Goal: Task Accomplishment & Management: Manage account settings

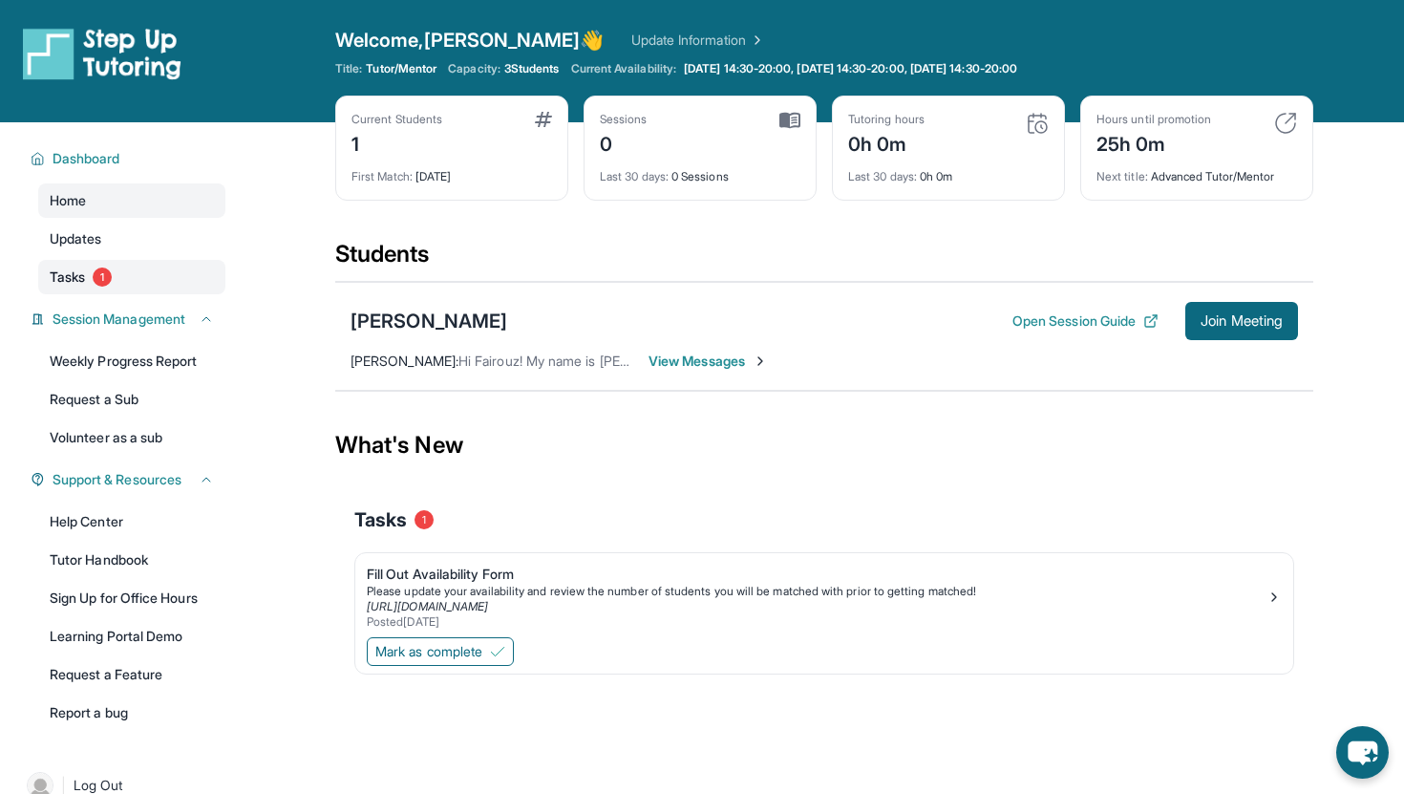
click at [122, 283] on link "Tasks 1" at bounding box center [131, 277] width 187 height 34
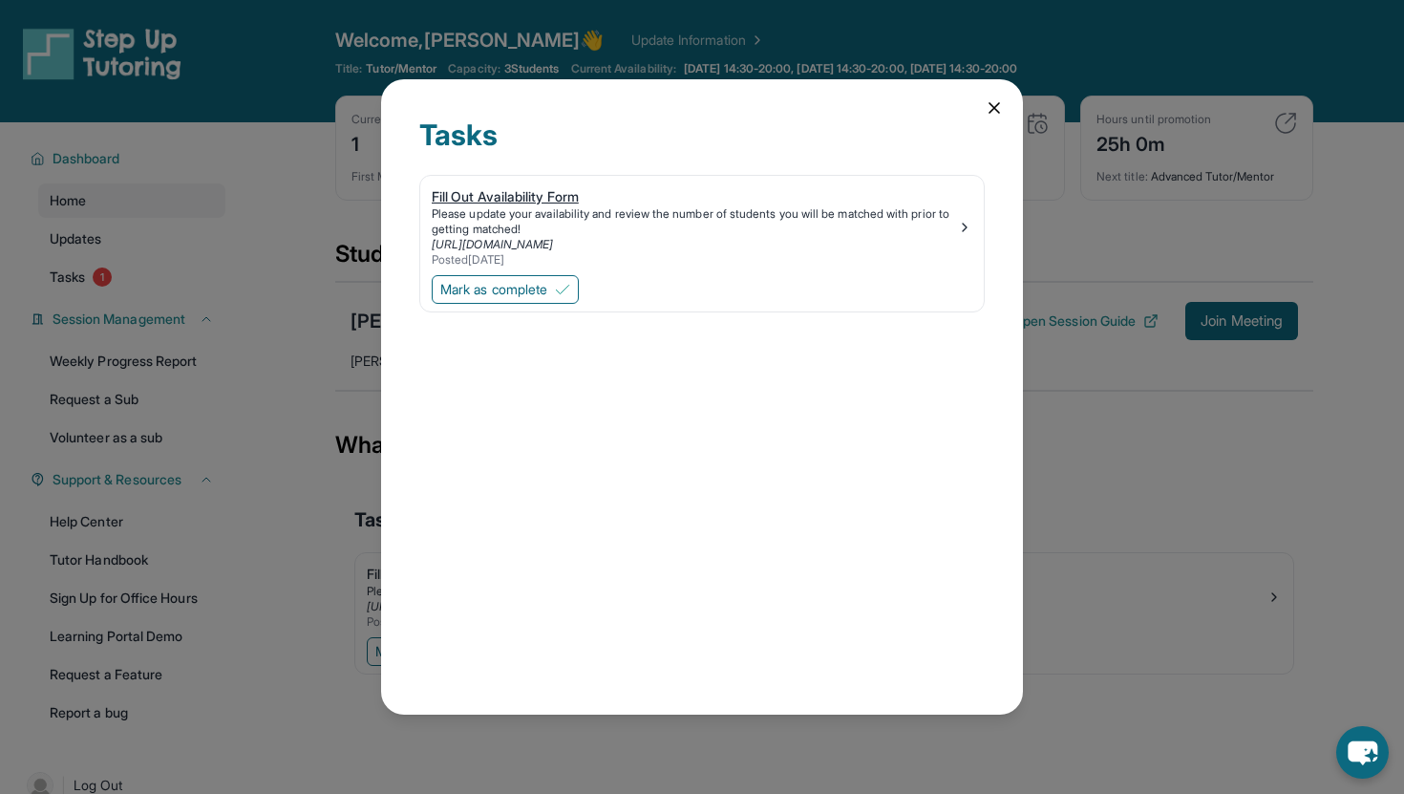
click at [567, 220] on div "Please update your availability and review the number of students you will be m…" at bounding box center [694, 221] width 525 height 31
click at [533, 288] on span "Mark as complete" at bounding box center [493, 289] width 107 height 19
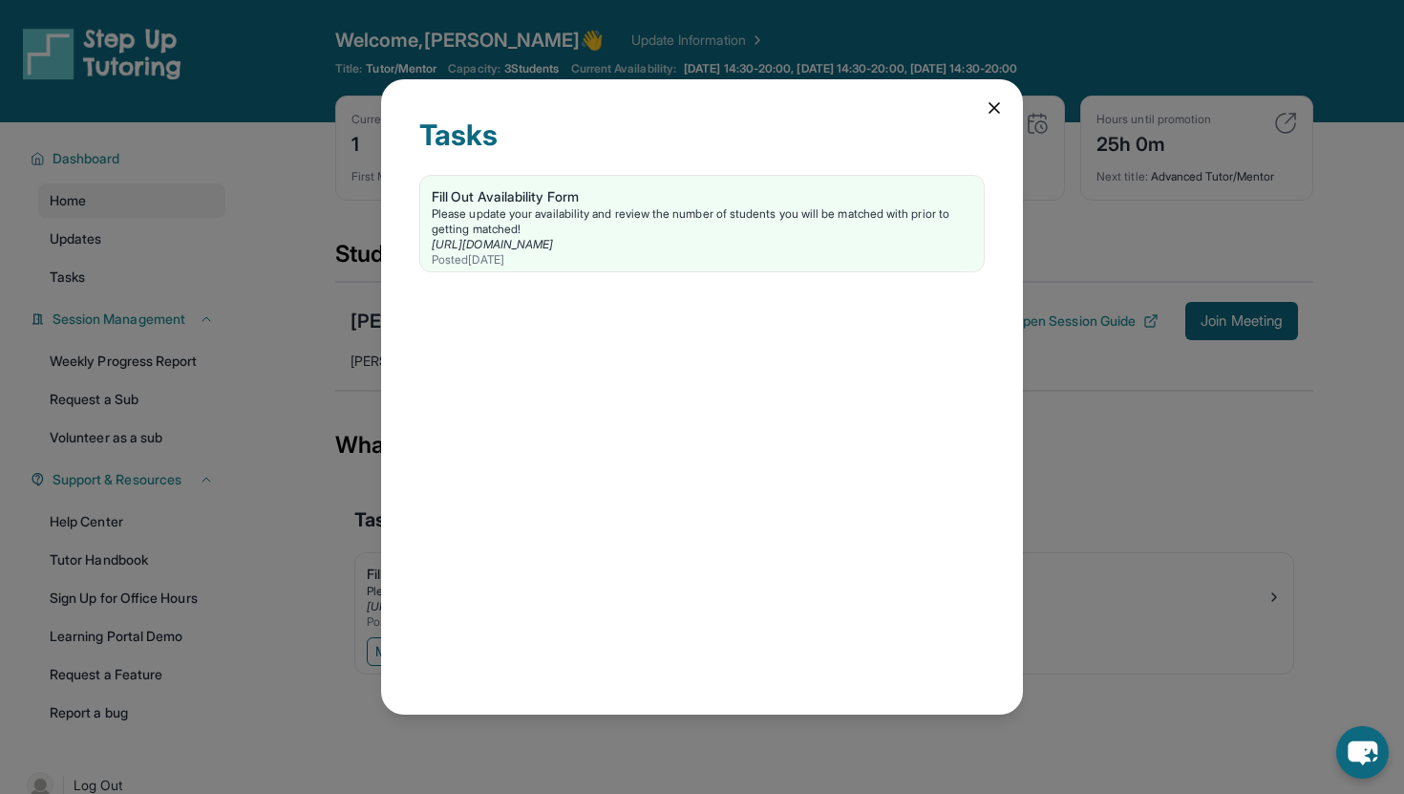
click at [992, 110] on icon at bounding box center [995, 108] width 10 height 10
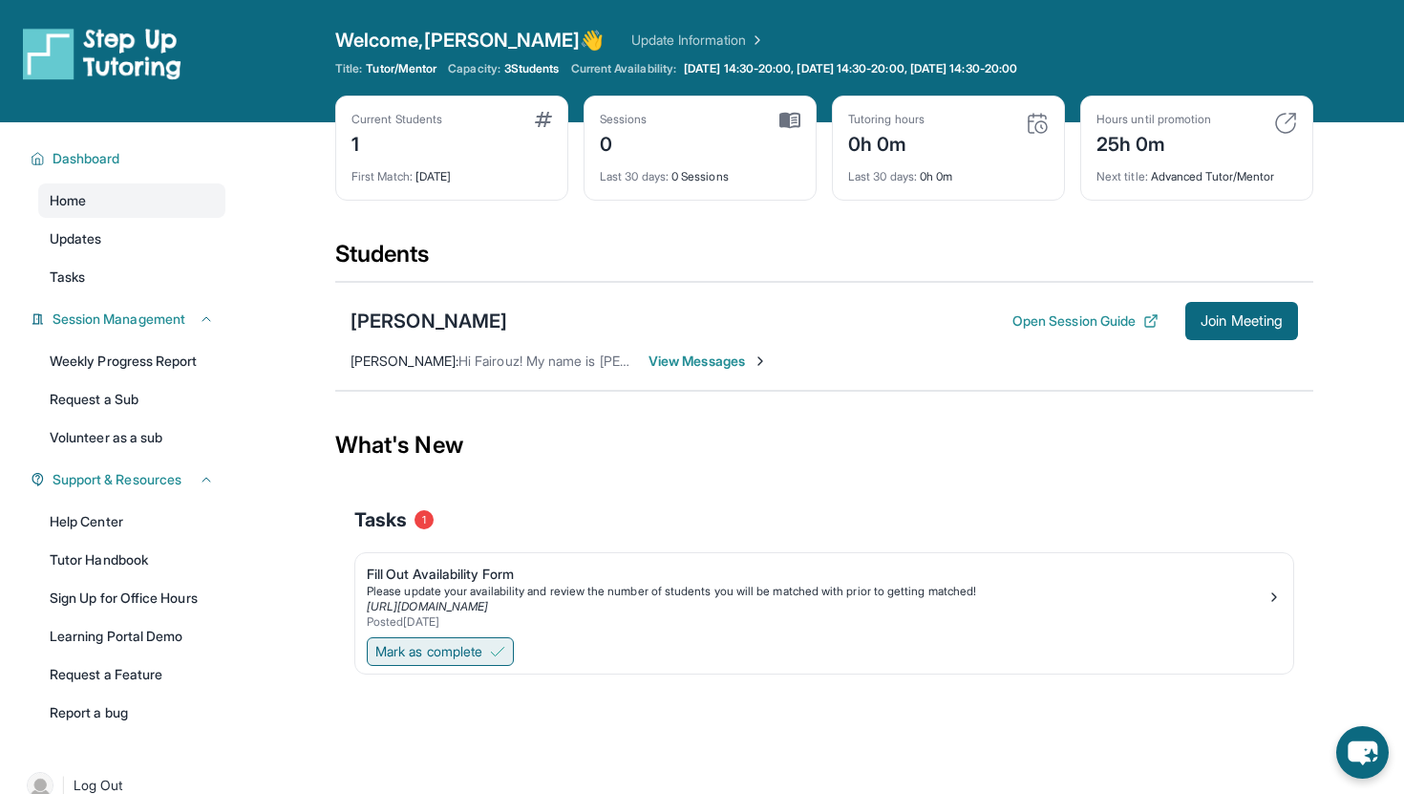
click at [462, 649] on span "Mark as complete" at bounding box center [428, 651] width 107 height 19
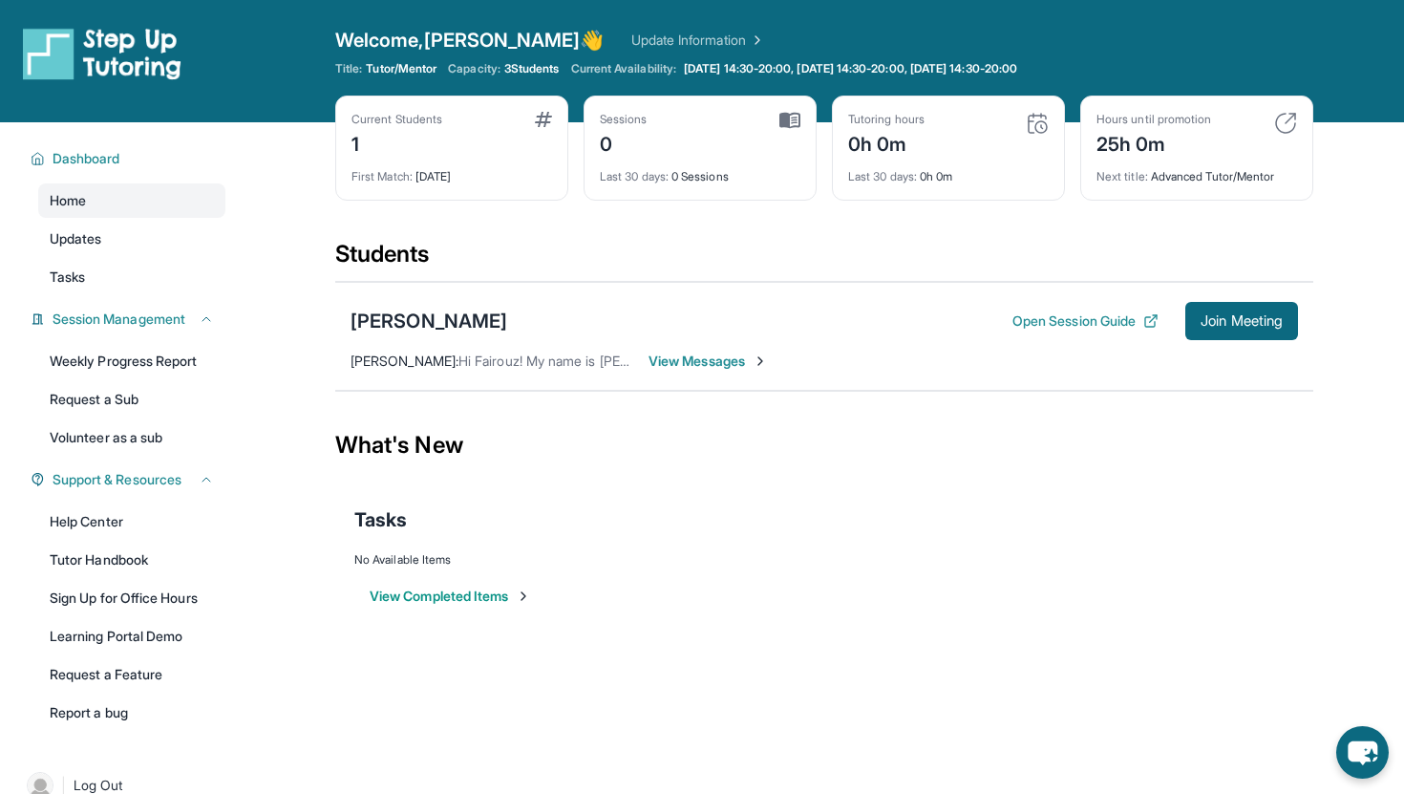
click at [694, 356] on span "View Messages" at bounding box center [708, 361] width 119 height 19
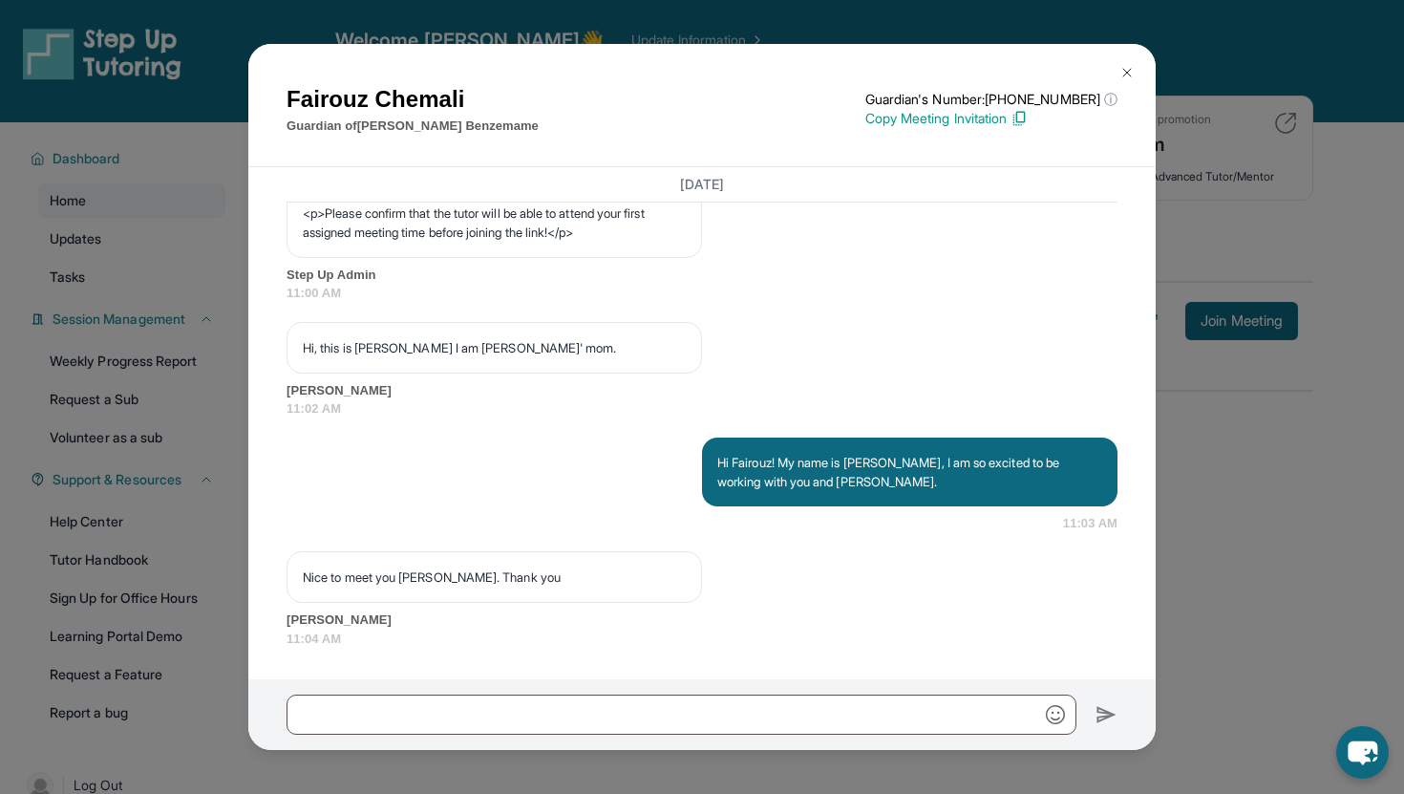
scroll to position [1296, 0]
click at [1125, 65] on img at bounding box center [1126, 72] width 15 height 15
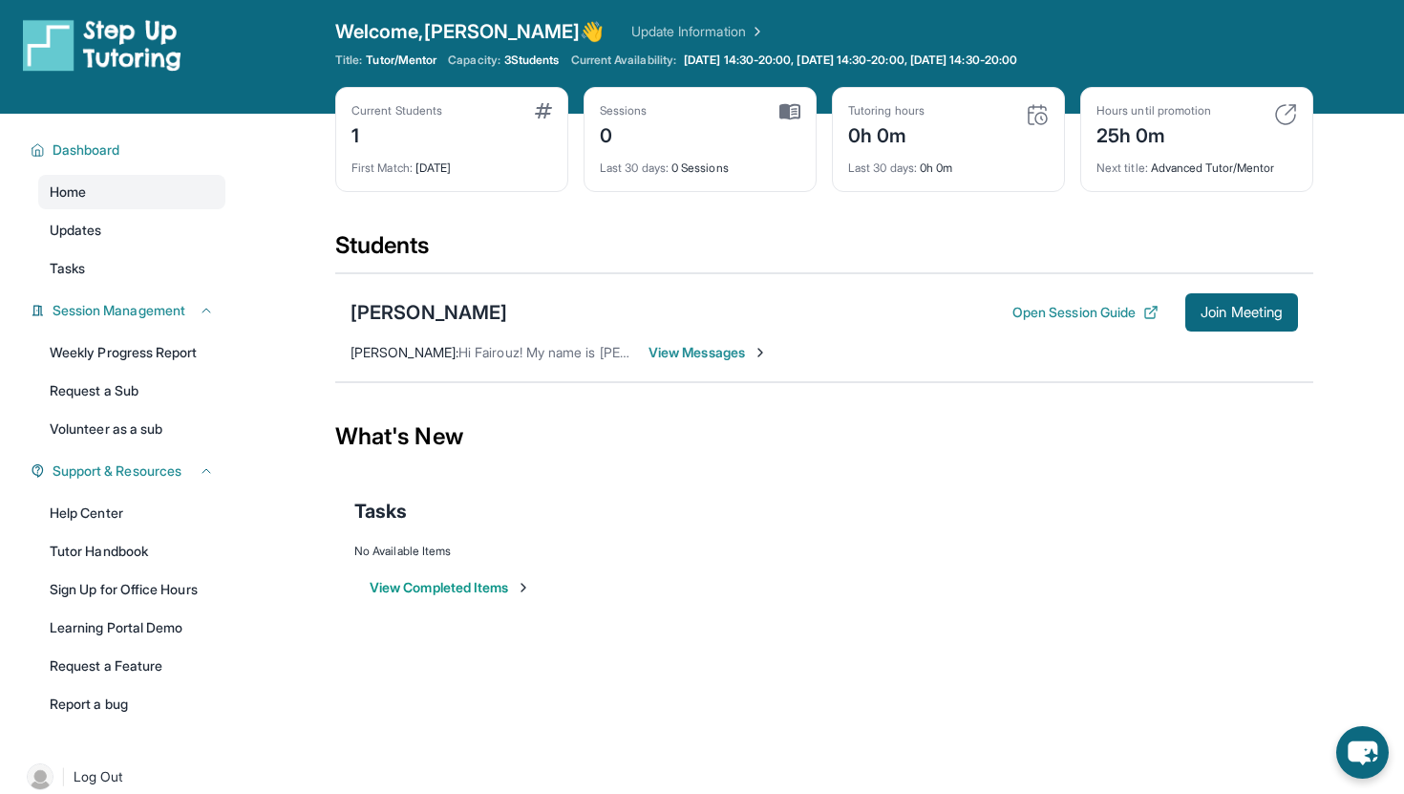
scroll to position [0, 0]
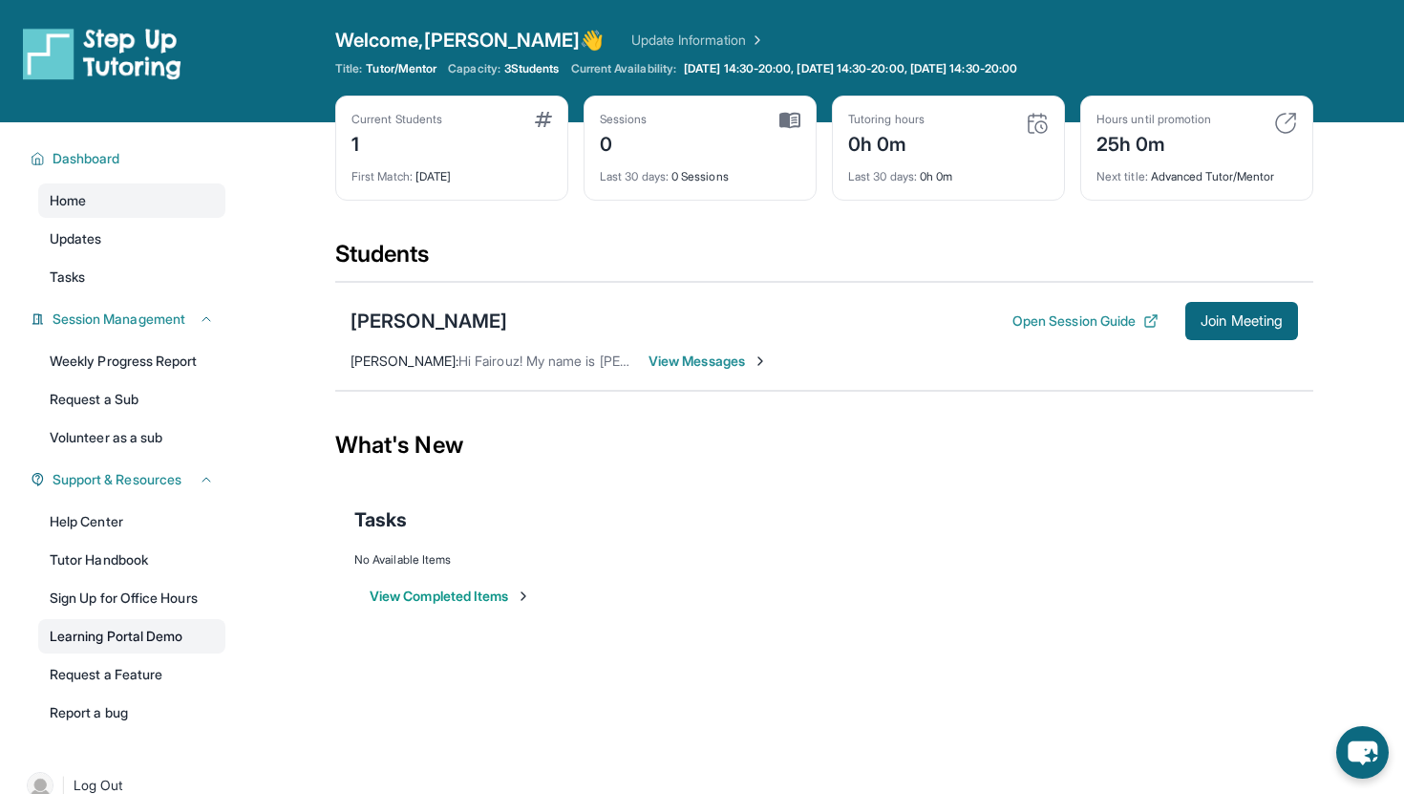
click at [143, 630] on link "Learning Portal Demo" at bounding box center [131, 636] width 187 height 34
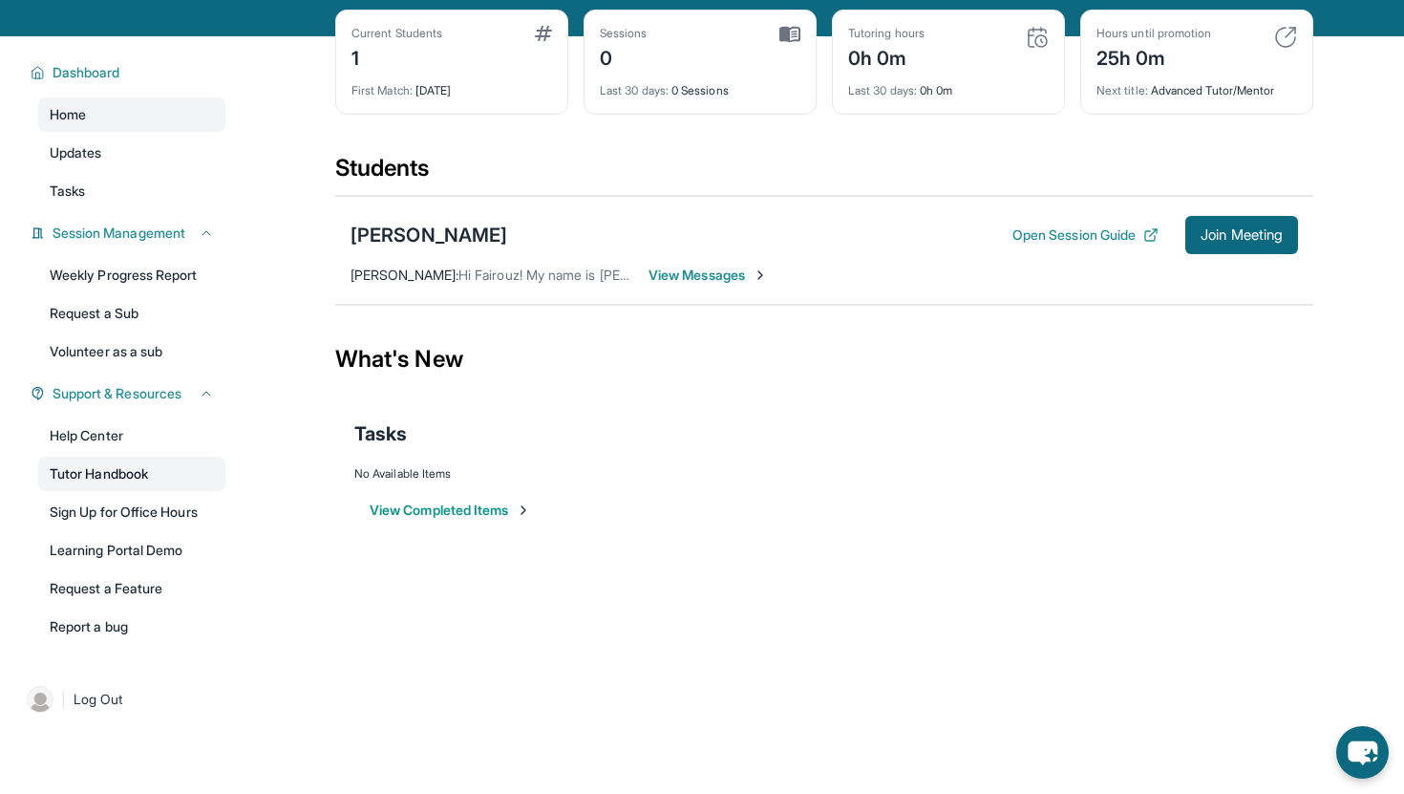
scroll to position [91, 0]
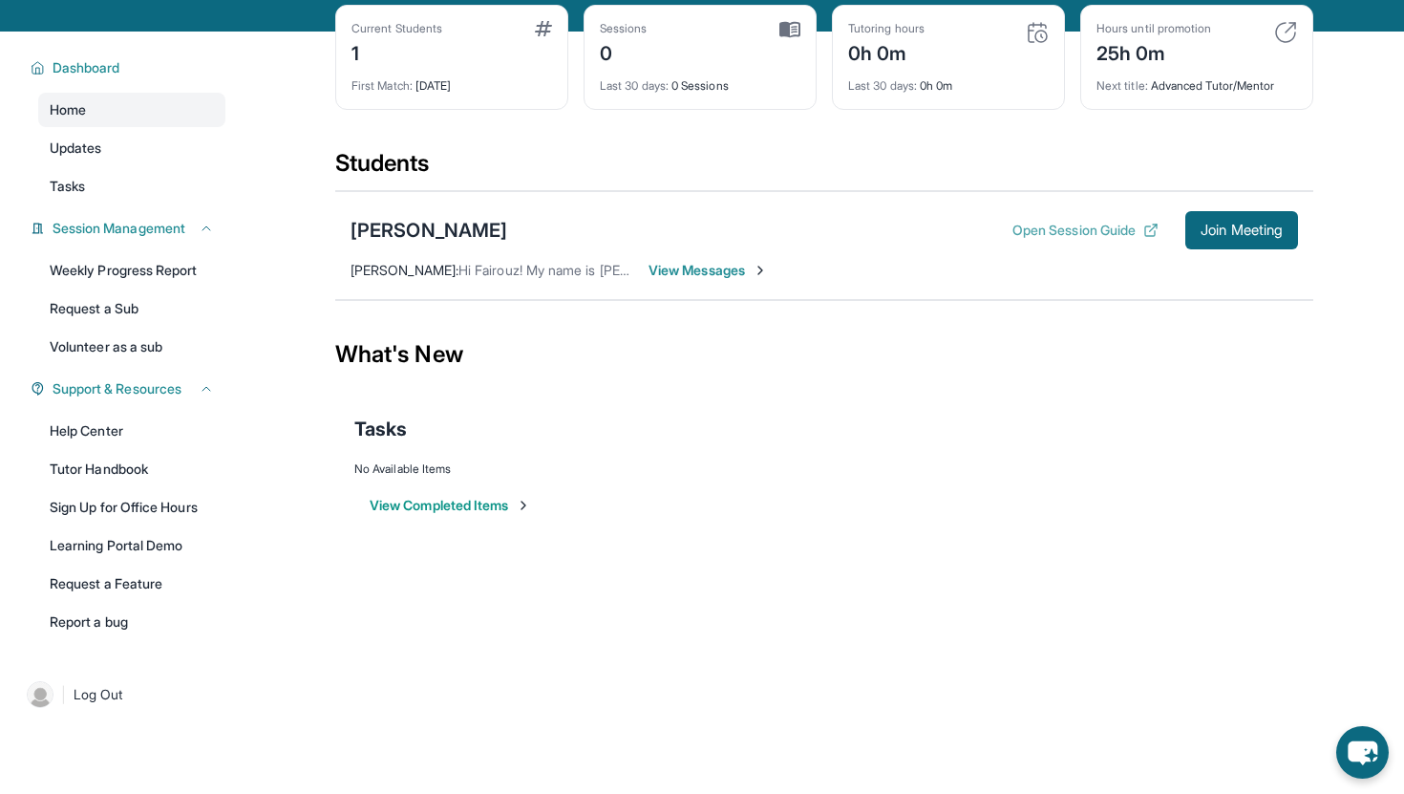
click at [1134, 231] on button "Open Session Guide" at bounding box center [1085, 230] width 146 height 19
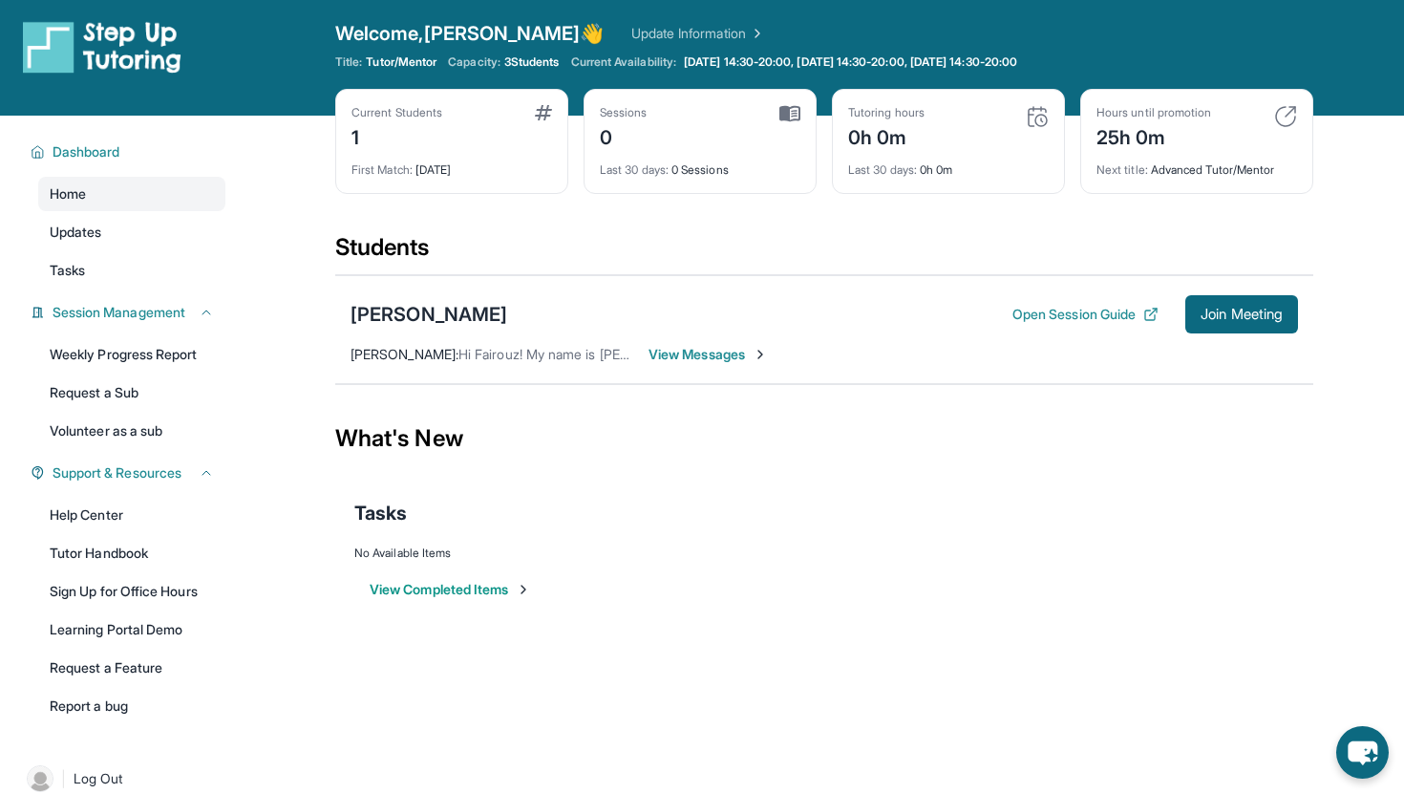
scroll to position [0, 0]
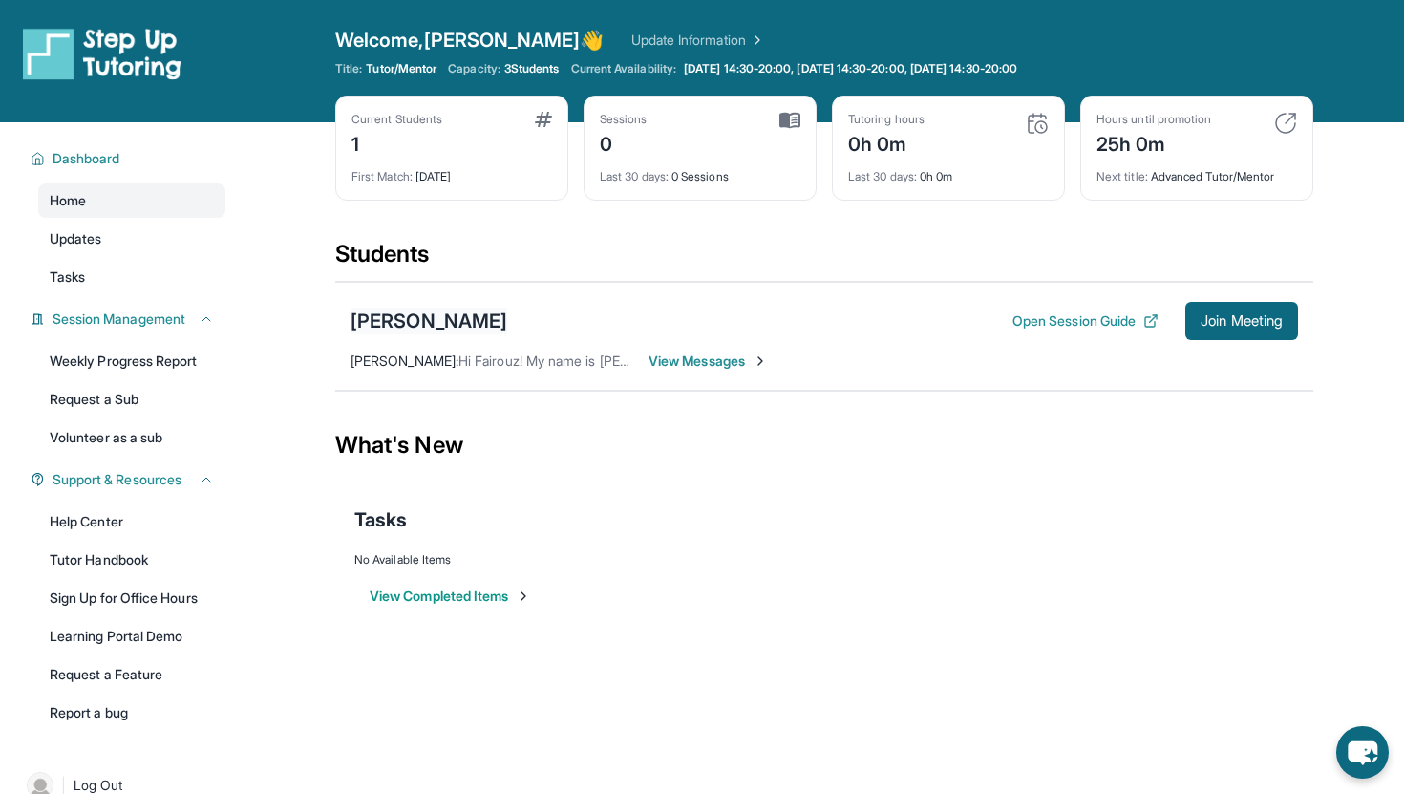
click at [470, 315] on div "[PERSON_NAME]" at bounding box center [429, 321] width 157 height 27
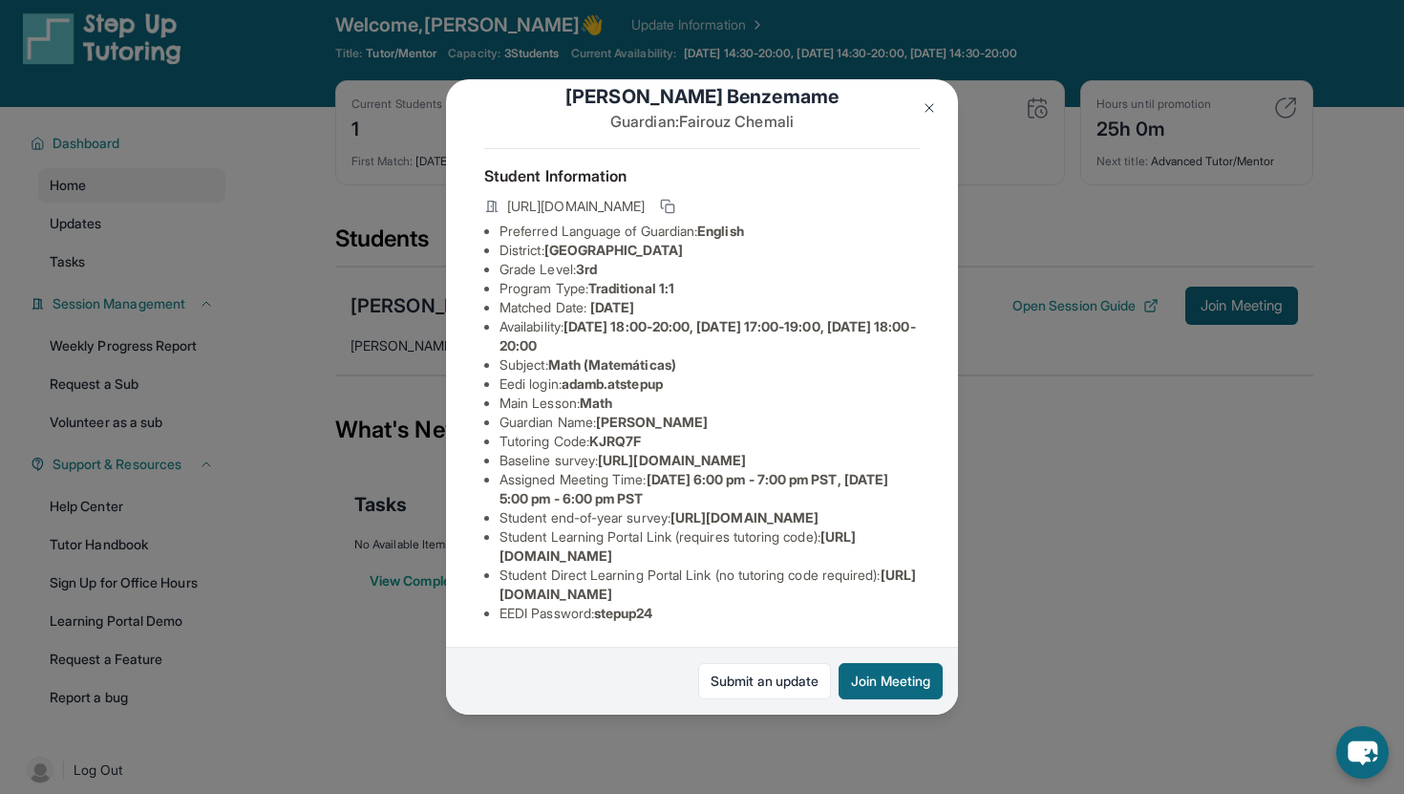
scroll to position [140, 0]
click at [932, 111] on img at bounding box center [929, 107] width 15 height 15
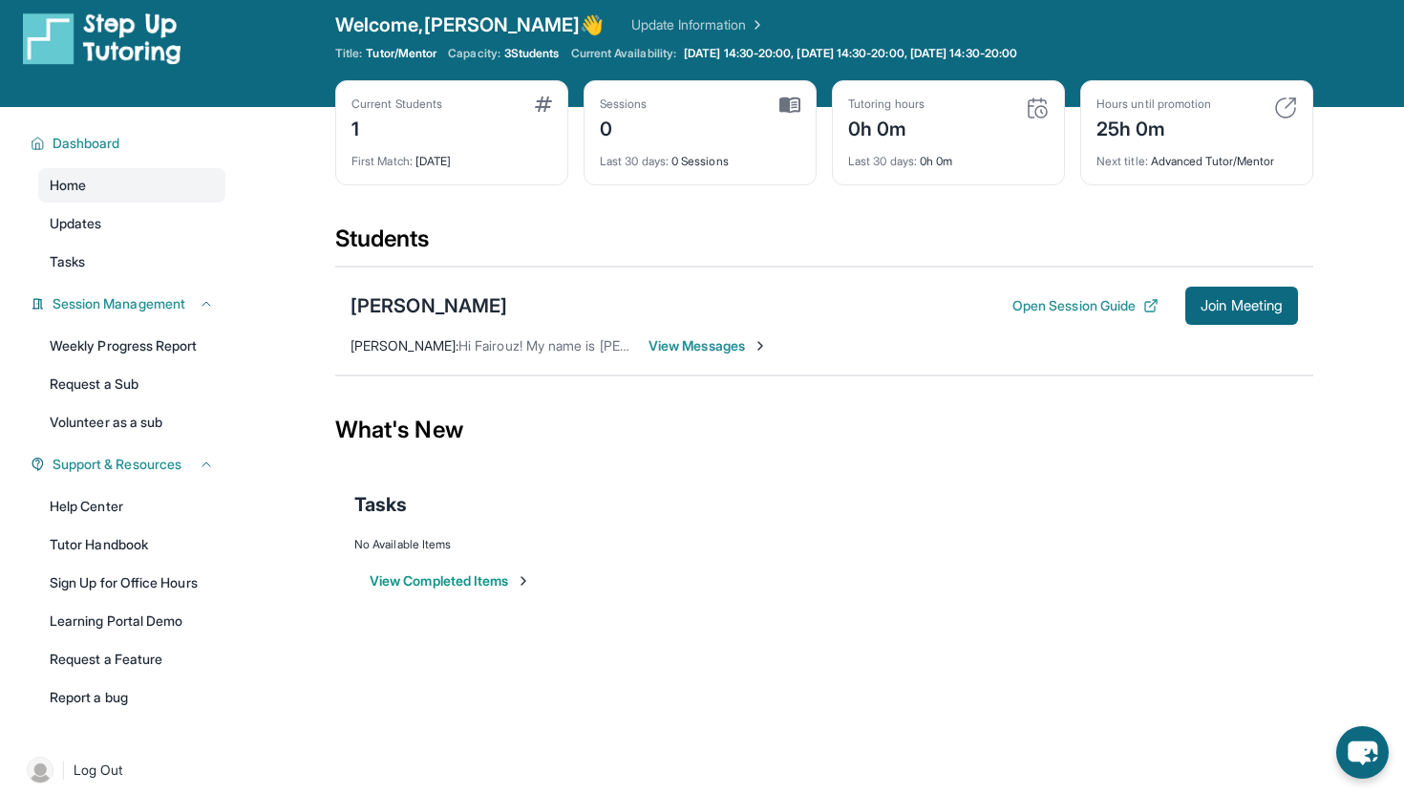
scroll to position [0, 0]
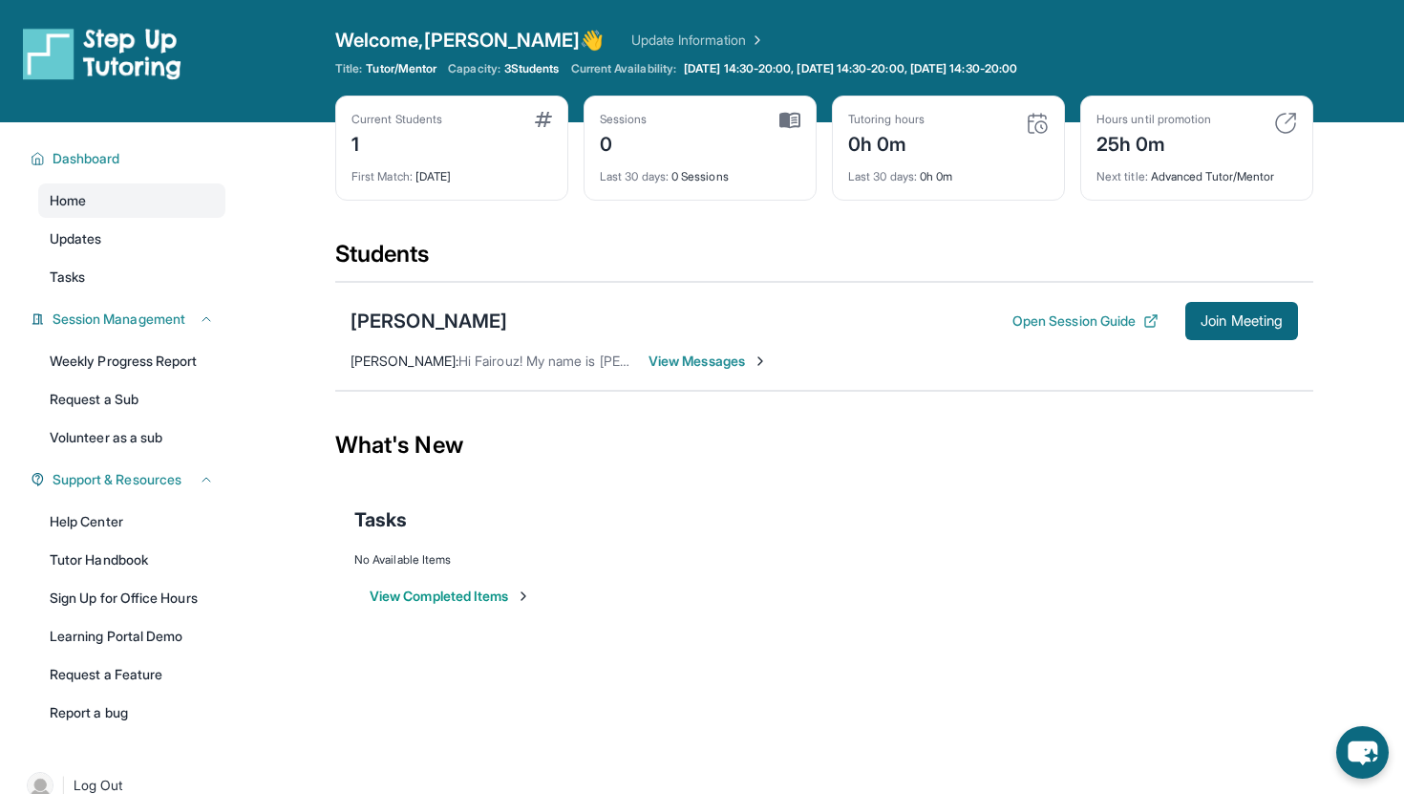
click at [631, 40] on link "Update Information" at bounding box center [698, 40] width 134 height 19
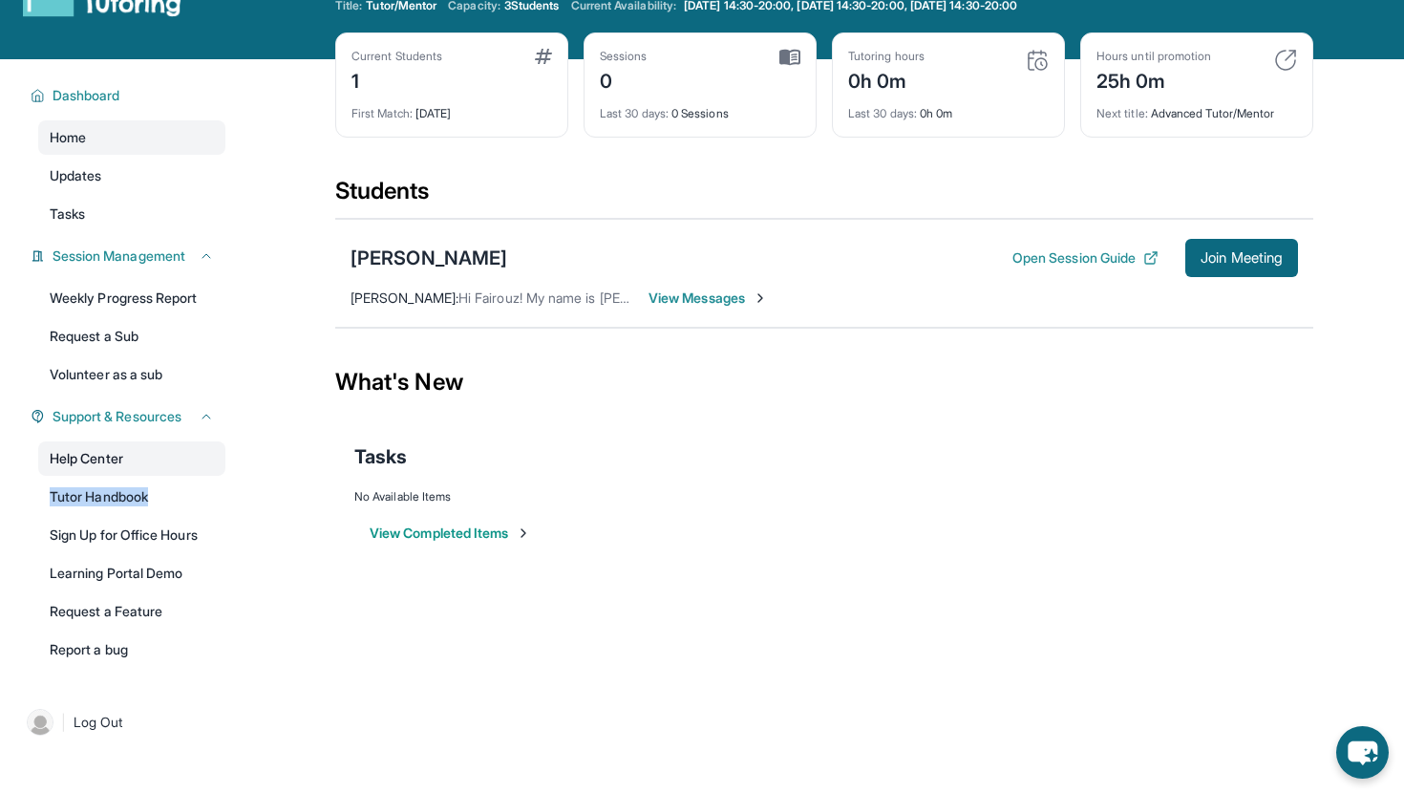
scroll to position [57, 0]
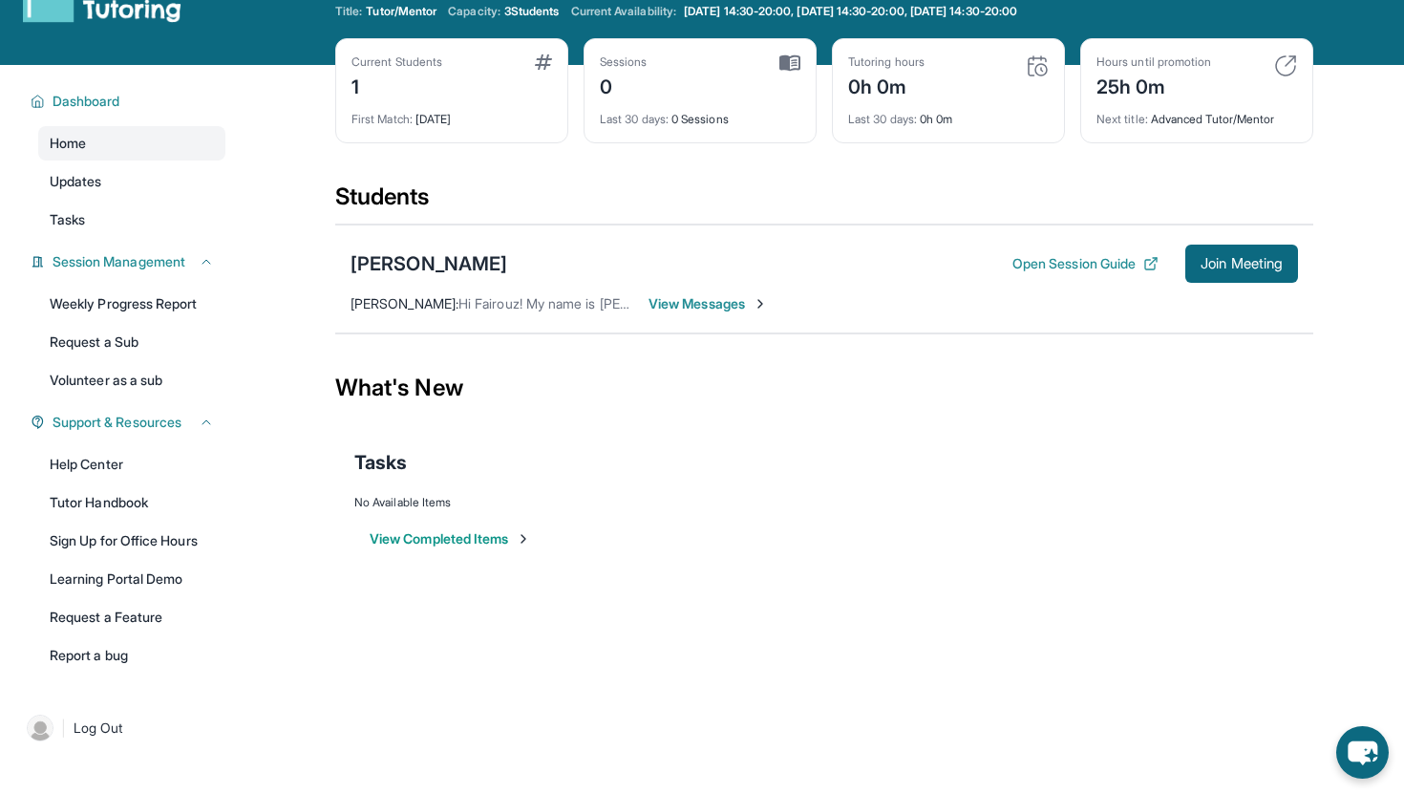
click at [393, 660] on div "Open sidebar Welcome, [PERSON_NAME] 👋 Update Information Title: Tutor/Mentor Ca…" at bounding box center [702, 340] width 1404 height 794
